Goal: Task Accomplishment & Management: Manage account settings

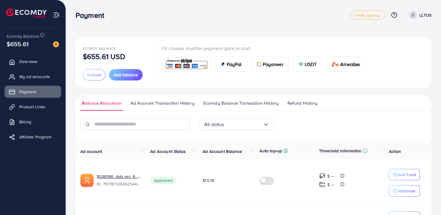
click at [24, 55] on ul "Overview My ad accounts Payment Product Links Billing Affiliate Program" at bounding box center [33, 101] width 66 height 96
click at [24, 58] on link "Overview" at bounding box center [33, 61] width 57 height 12
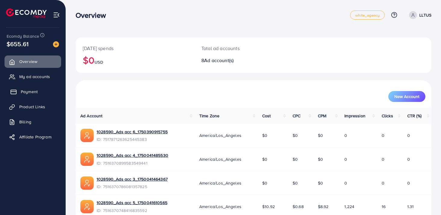
click at [30, 90] on span "Payment" at bounding box center [29, 91] width 17 height 6
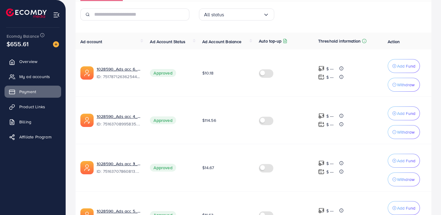
scroll to position [114, 0]
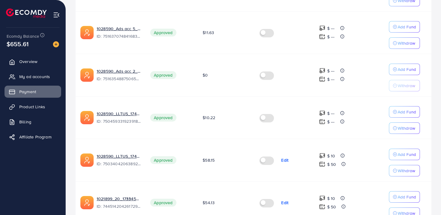
scroll to position [309, 0]
